Goal: Navigation & Orientation: Find specific page/section

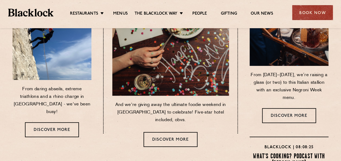
scroll to position [81, 0]
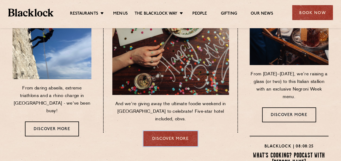
click at [186, 131] on link "Discover more" at bounding box center [170, 138] width 54 height 15
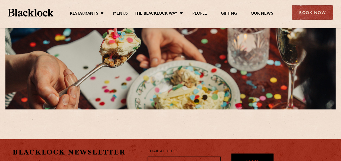
scroll to position [542, 0]
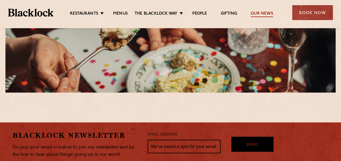
click at [254, 14] on link "Our News" at bounding box center [261, 14] width 22 height 6
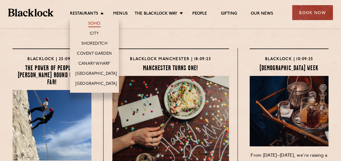
click at [96, 23] on link "Soho" at bounding box center [94, 24] width 12 height 6
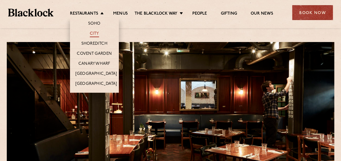
click at [97, 33] on link "City" at bounding box center [94, 34] width 9 height 6
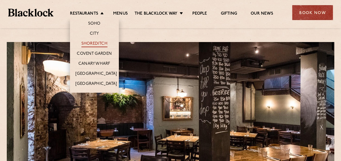
click at [96, 44] on link "Shoreditch" at bounding box center [94, 44] width 26 height 6
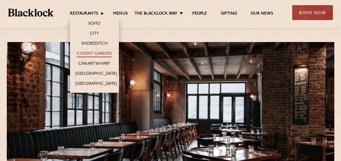
click at [97, 55] on link "Covent Garden" at bounding box center [94, 54] width 35 height 6
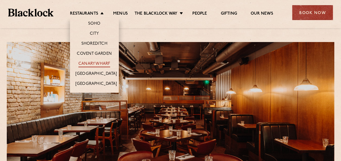
click at [96, 63] on link "Canary Wharf" at bounding box center [94, 64] width 32 height 6
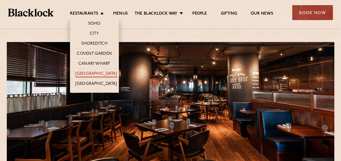
click at [93, 72] on link "[GEOGRAPHIC_DATA]" at bounding box center [95, 74] width 41 height 6
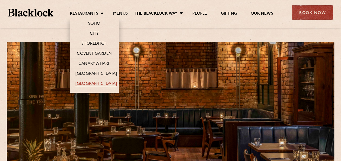
click at [93, 85] on link "[GEOGRAPHIC_DATA]" at bounding box center [95, 84] width 41 height 6
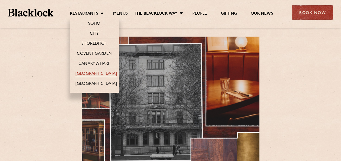
click at [97, 71] on link "[GEOGRAPHIC_DATA]" at bounding box center [95, 74] width 41 height 6
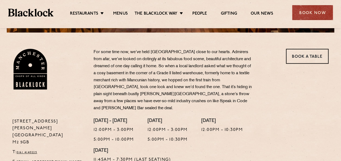
scroll to position [190, 0]
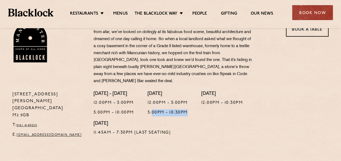
drag, startPoint x: 161, startPoint y: 105, endPoint x: 198, endPoint y: 107, distance: 36.6
click at [198, 107] on div "[DATE] - [DATE] 12:00pm - 3:00pm 5:00pm - 10:00pm [DATE] 12:00pm - 3:00pm 5:00p…" at bounding box center [210, 116] width 243 height 50
